Goal: Task Accomplishment & Management: Use online tool/utility

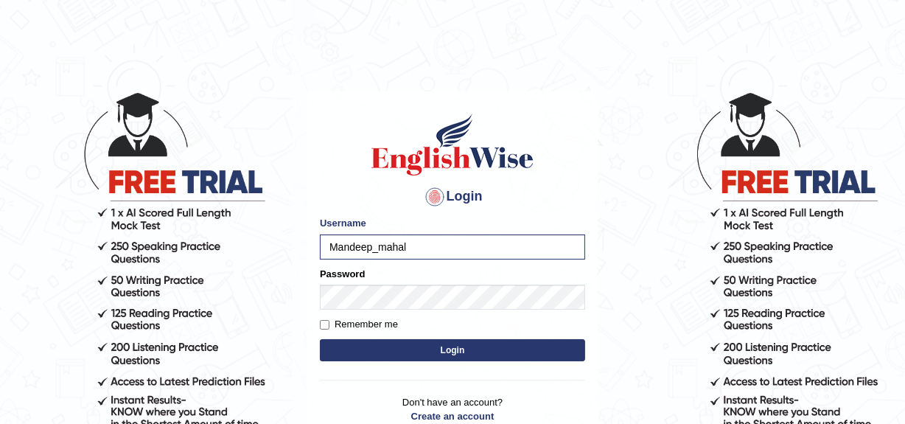
click at [320, 339] on button "Login" at bounding box center [452, 350] width 265 height 22
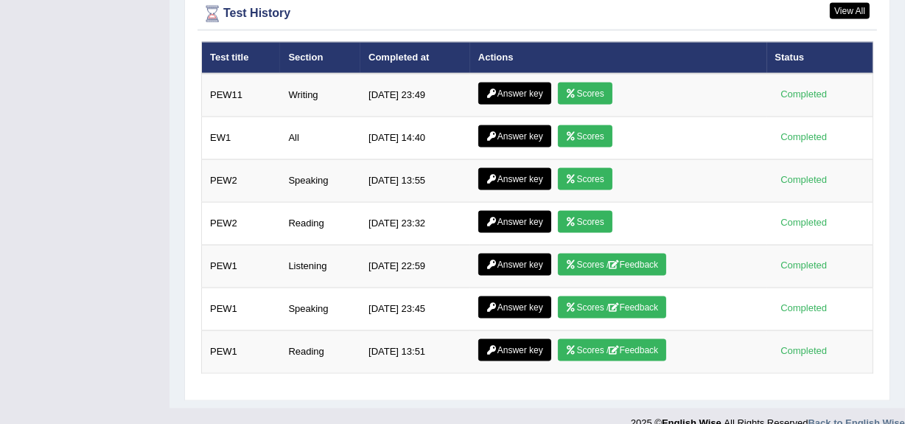
scroll to position [2041, 0]
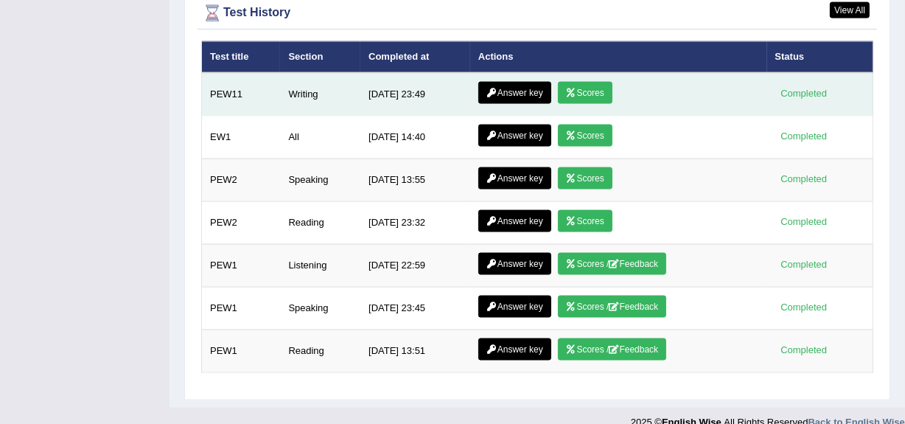
click at [532, 85] on link "Answer key" at bounding box center [514, 93] width 73 height 22
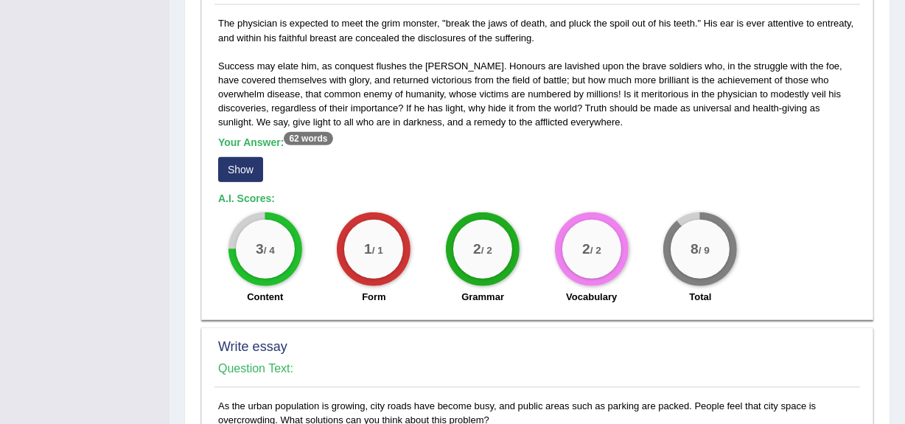
scroll to position [786, 0]
click at [569, 113] on div "The physician is expected to meet the grim monster, "break the jaws of death, a…" at bounding box center [537, 162] width 646 height 295
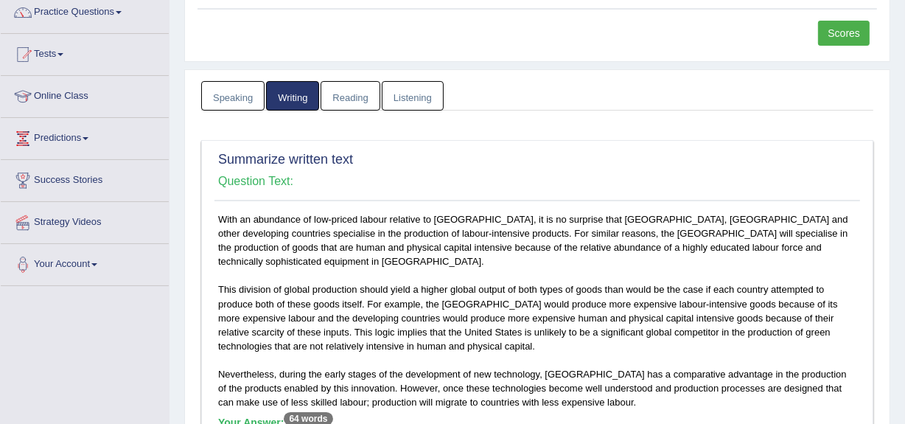
scroll to position [0, 0]
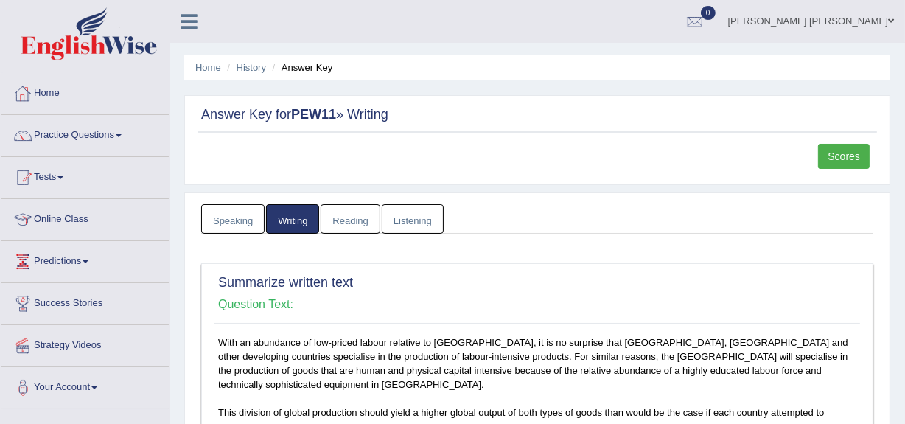
click at [49, 96] on link "Home" at bounding box center [85, 91] width 168 height 37
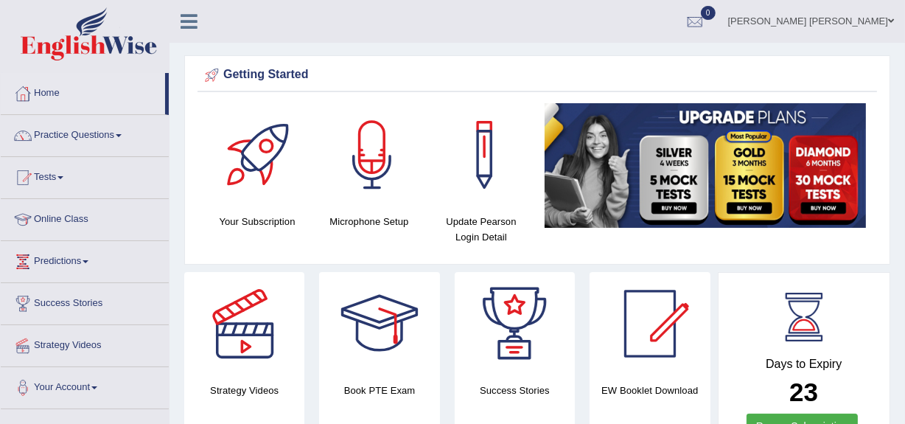
click at [811, 24] on link "[PERSON_NAME] [PERSON_NAME]" at bounding box center [811, 19] width 188 height 38
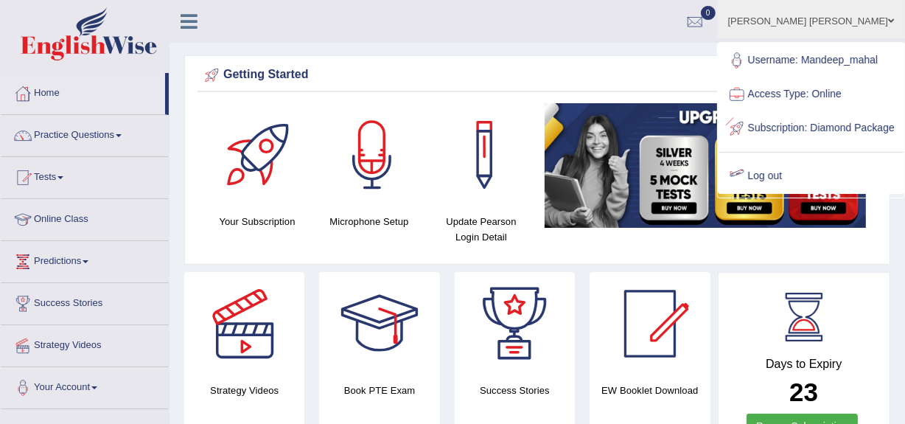
click at [791, 193] on link "Log out" at bounding box center [810, 176] width 185 height 34
